Goal: Task Accomplishment & Management: Use online tool/utility

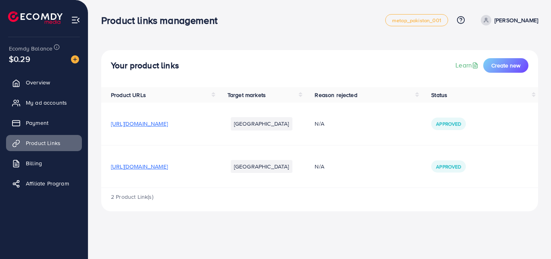
click at [132, 167] on span "[URL][DOMAIN_NAME]" at bounding box center [139, 166] width 57 height 8
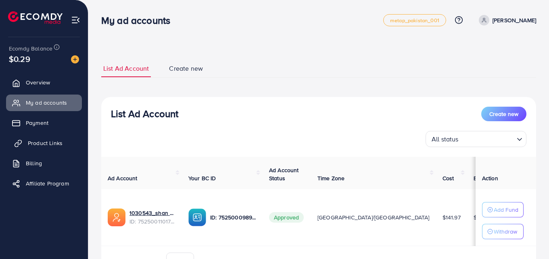
click at [32, 138] on link "Product Links" at bounding box center [44, 143] width 76 height 16
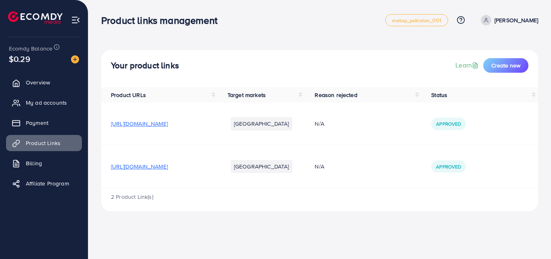
click at [168, 167] on span "[URL][DOMAIN_NAME]" at bounding box center [139, 166] width 57 height 8
